Goal: Check status: Check status

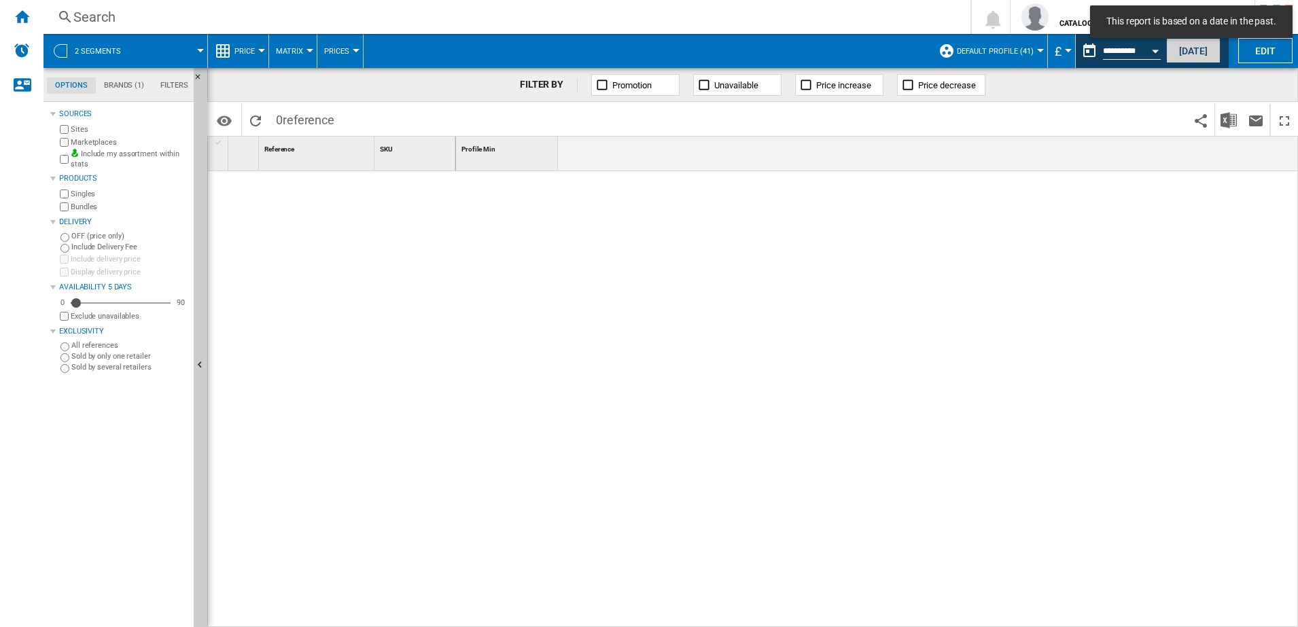
click at [1201, 46] on button "[DATE]" at bounding box center [1193, 50] width 54 height 25
